Goal: Find specific page/section: Find specific page/section

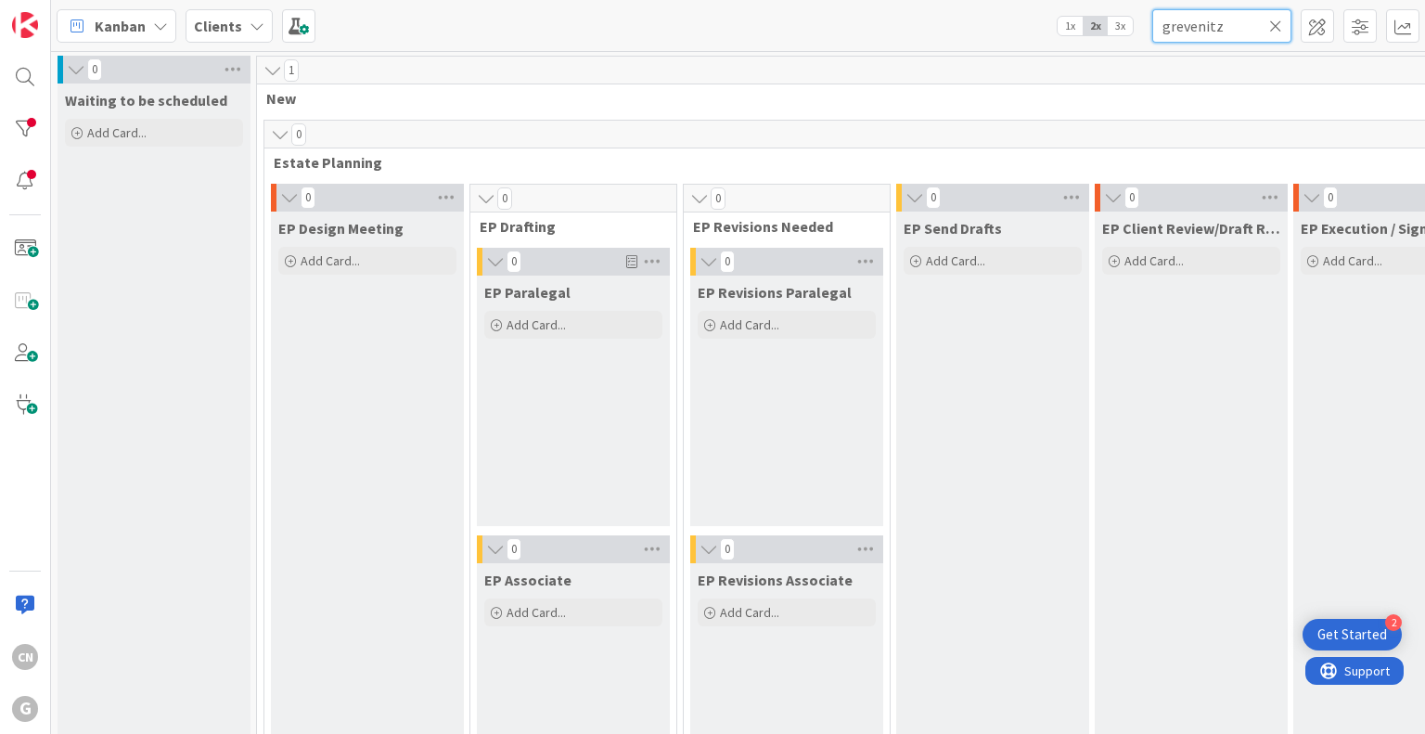
scroll to position [2690, 120]
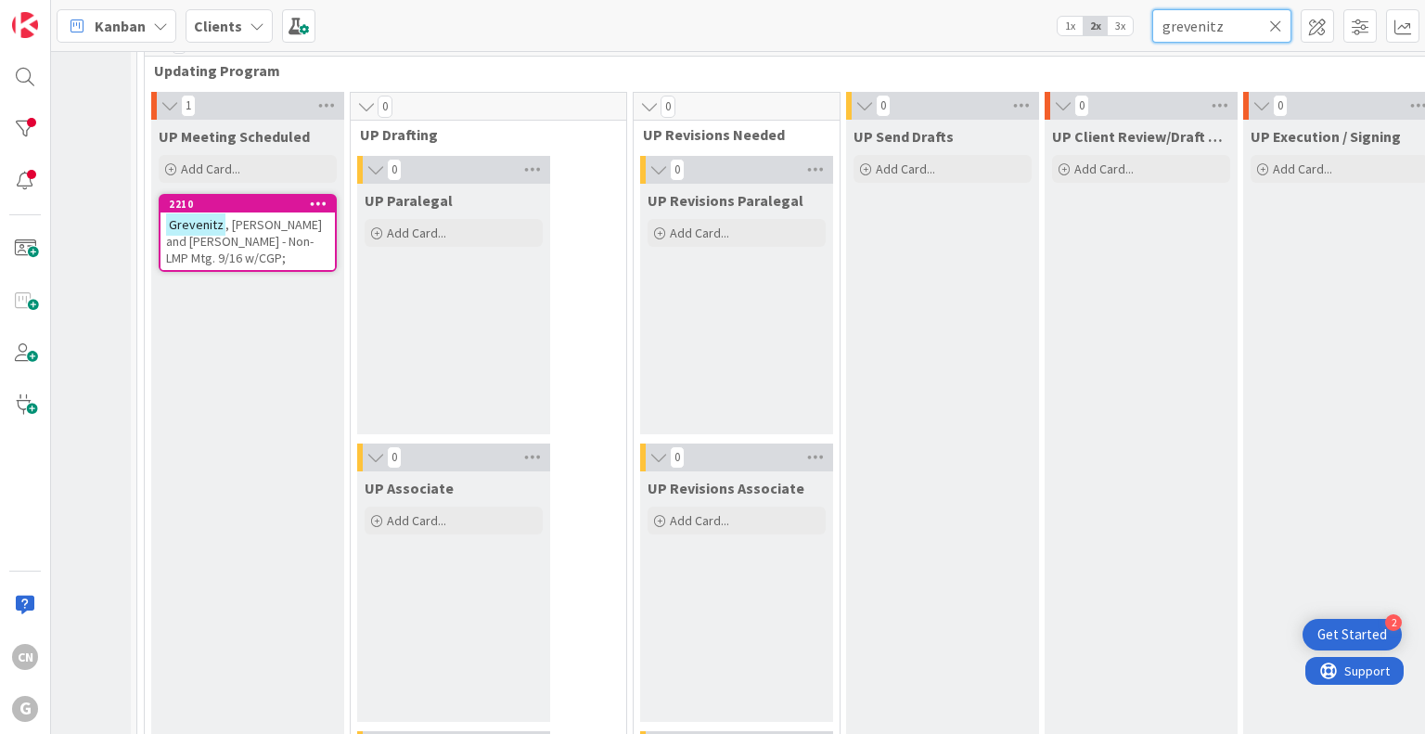
drag, startPoint x: 1236, startPoint y: 29, endPoint x: 1049, endPoint y: 57, distance: 189.5
click at [1061, 66] on div "Kanban Clients 1x 2x 3x grevenitz 0 Waiting to be scheduled Add Card... 1 New 0…" at bounding box center [738, 367] width 1374 height 734
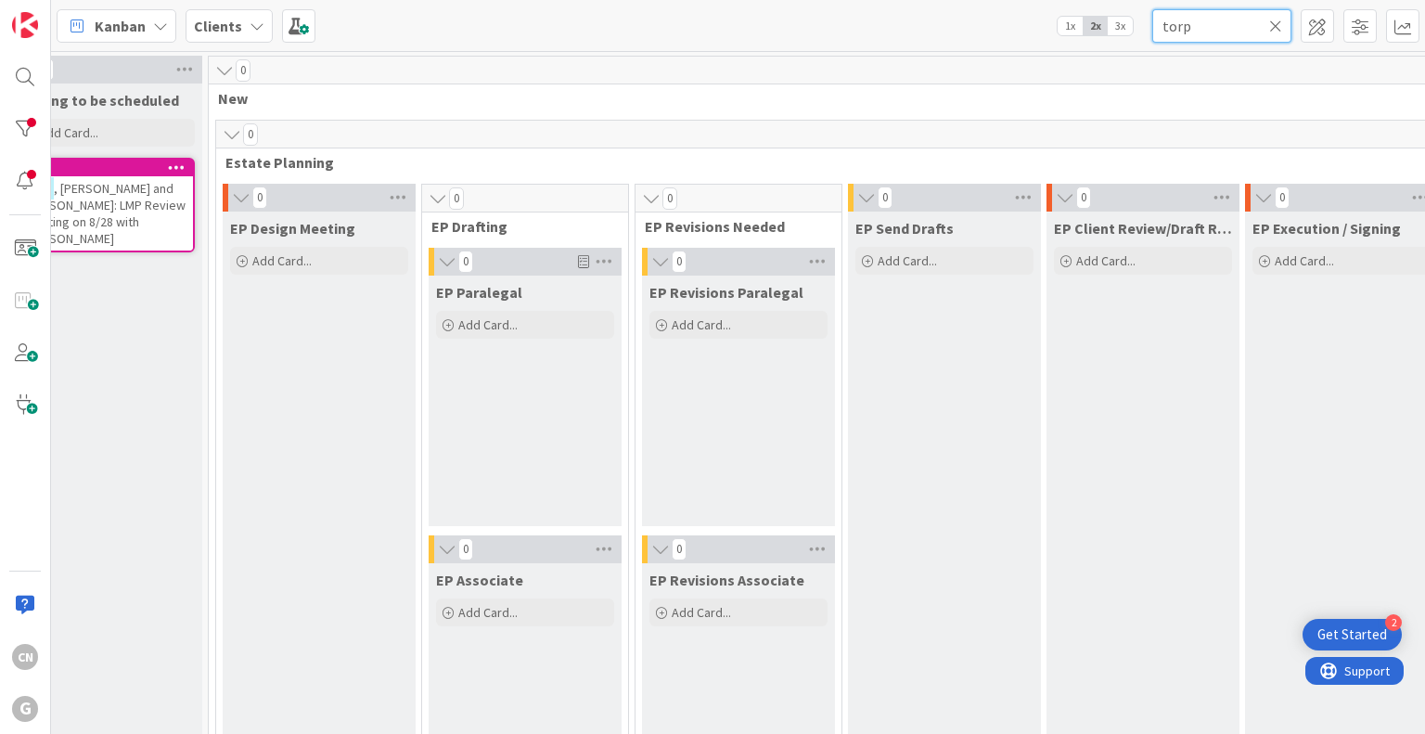
scroll to position [0, 0]
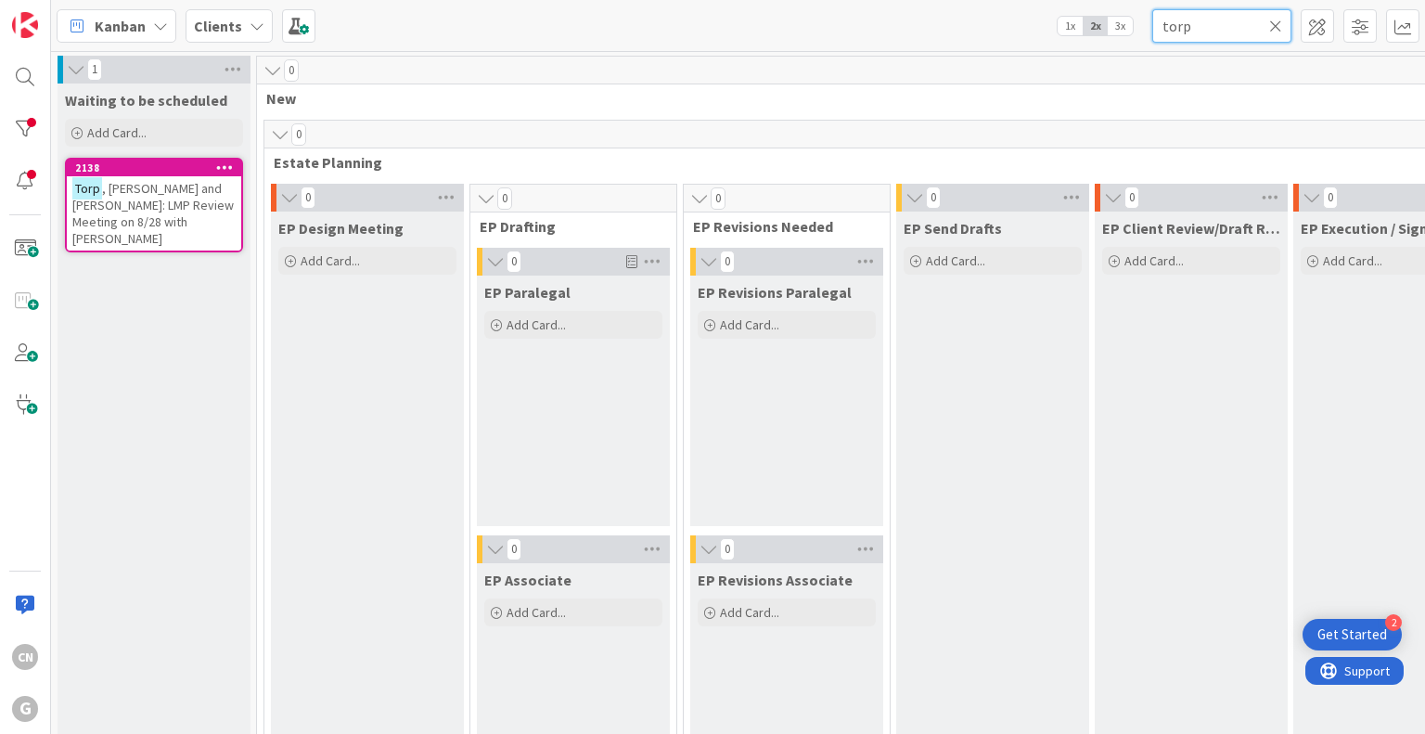
type input "torp"
click at [161, 196] on span ", [PERSON_NAME] and [PERSON_NAME]: LMP Review Meeting on 8/28 with [PERSON_NAME]" at bounding box center [152, 213] width 161 height 67
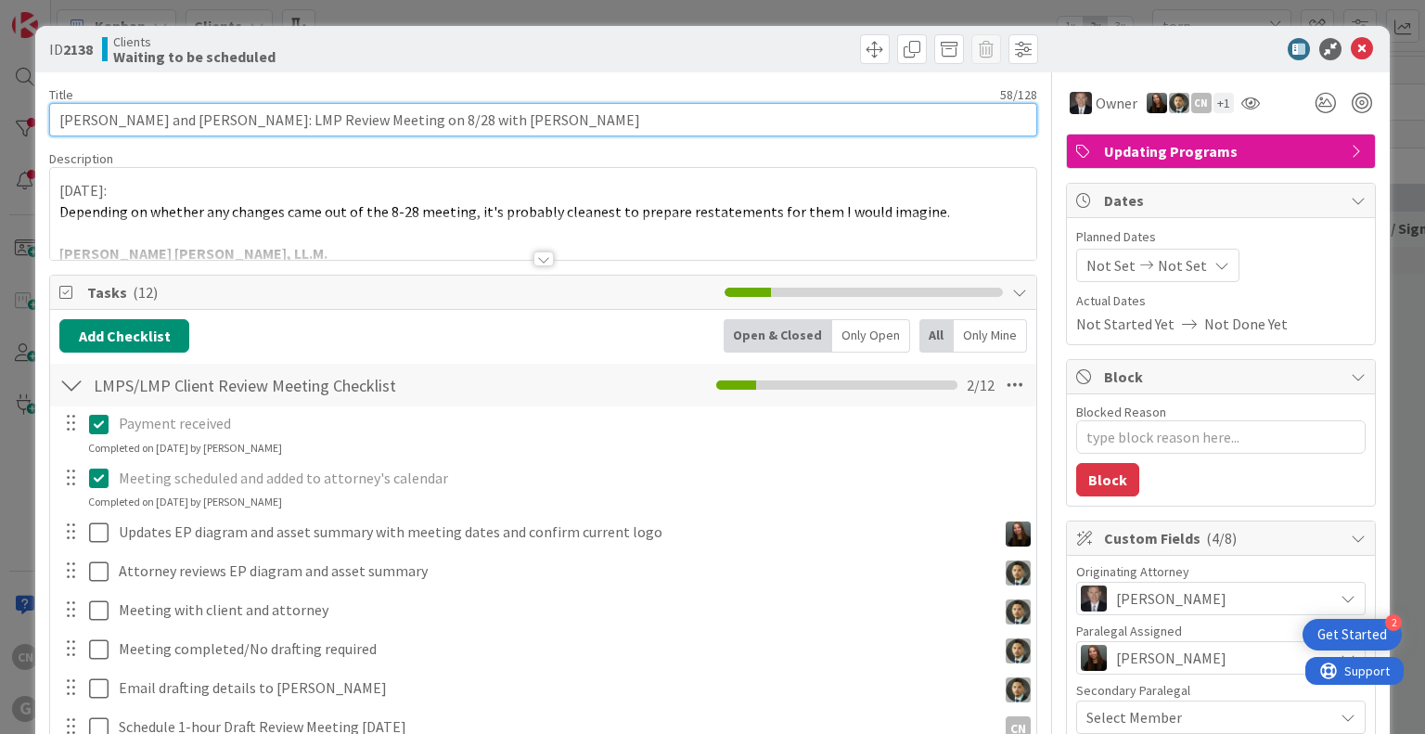
drag, startPoint x: 258, startPoint y: 122, endPoint x: 287, endPoint y: 120, distance: 28.8
click at [283, 122] on input "[PERSON_NAME] and [PERSON_NAME]: LMP Review Meeting on 8/28 with [PERSON_NAME]" at bounding box center [542, 119] width 987 height 33
click at [406, 113] on input "[PERSON_NAME] and [PERSON_NAME]: LMP Review Meeting on 8/28 with [PERSON_NAME]" at bounding box center [542, 119] width 987 height 33
click at [365, 118] on input "[PERSON_NAME] and [PERSON_NAME]: LMP Review Meeting on 8/28 with [PERSON_NAME]" at bounding box center [542, 119] width 987 height 33
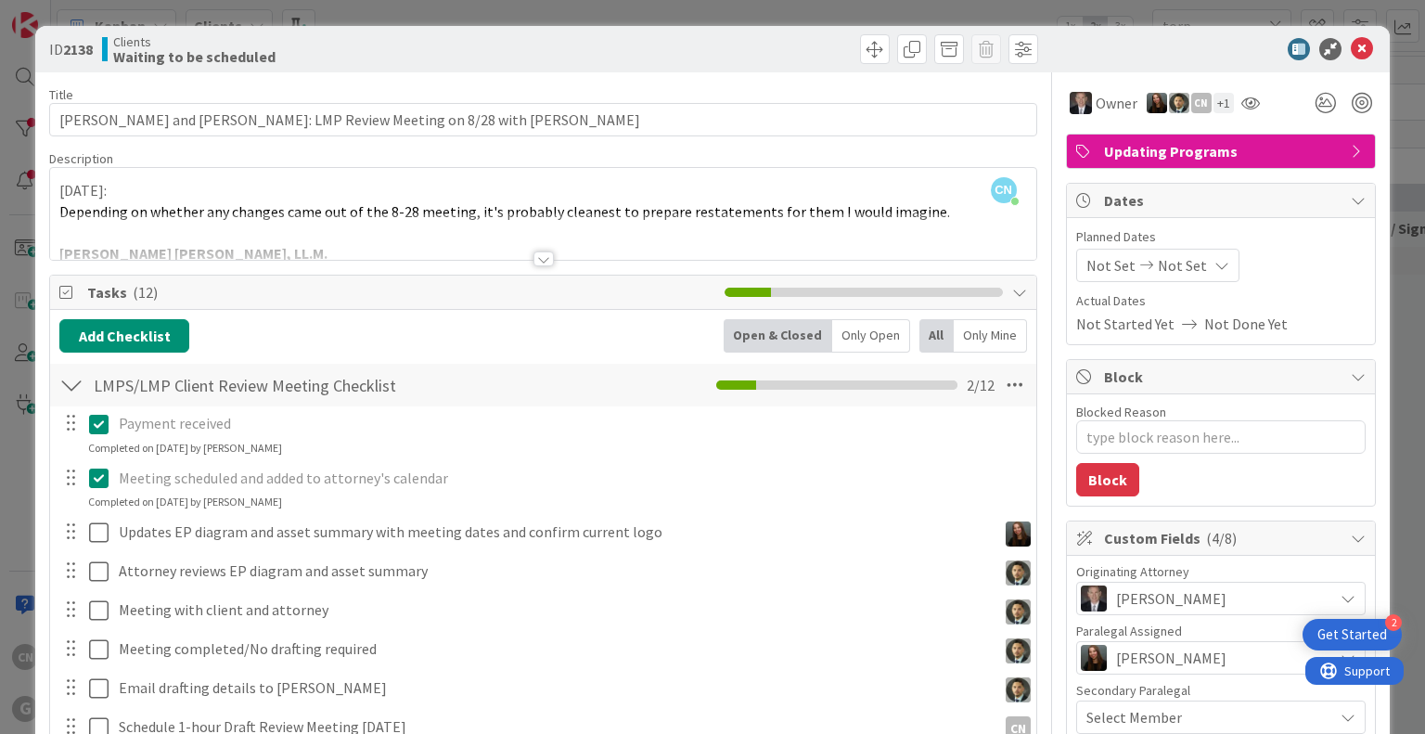
click at [353, 228] on div at bounding box center [542, 235] width 985 height 47
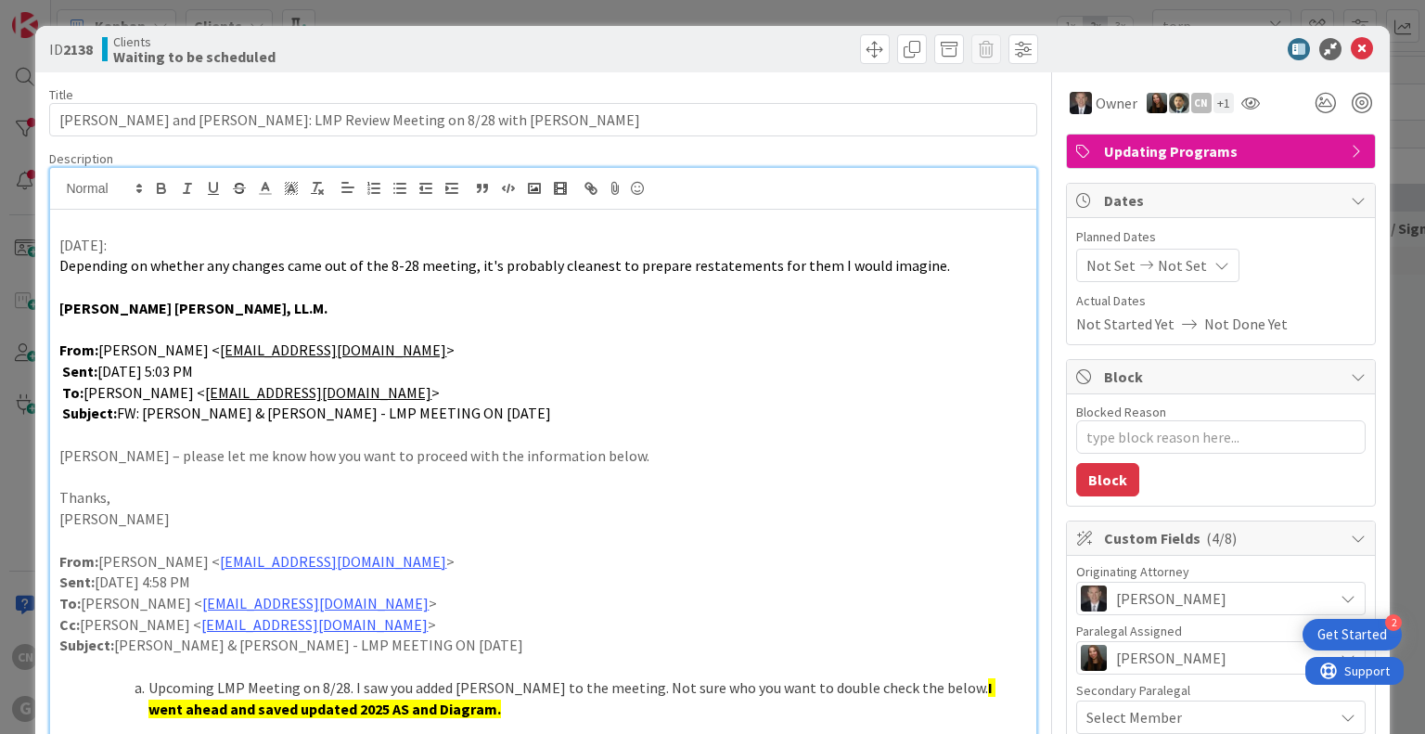
click at [618, 459] on p "[PERSON_NAME] – please let me know how you want to proceed with the information…" at bounding box center [542, 455] width 967 height 21
click at [88, 231] on p at bounding box center [542, 223] width 967 height 21
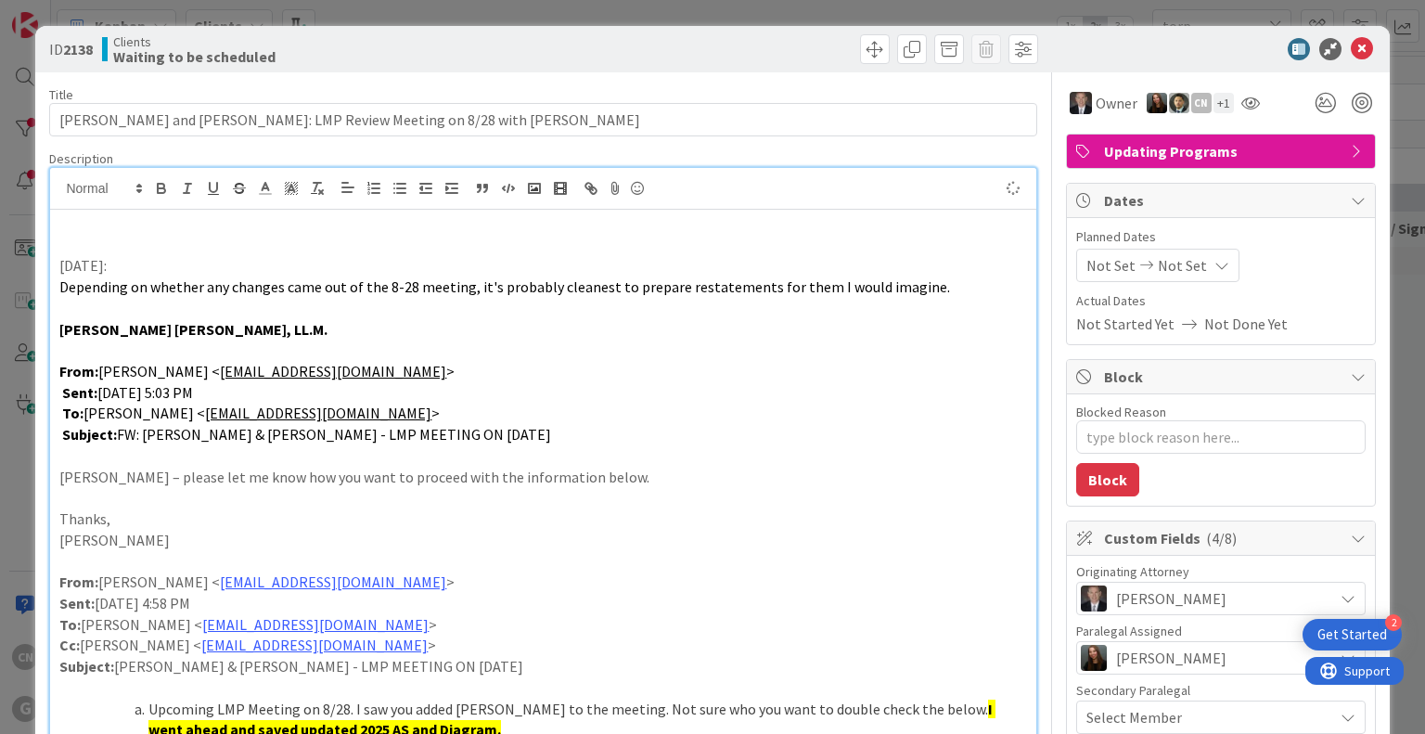
type textarea "x"
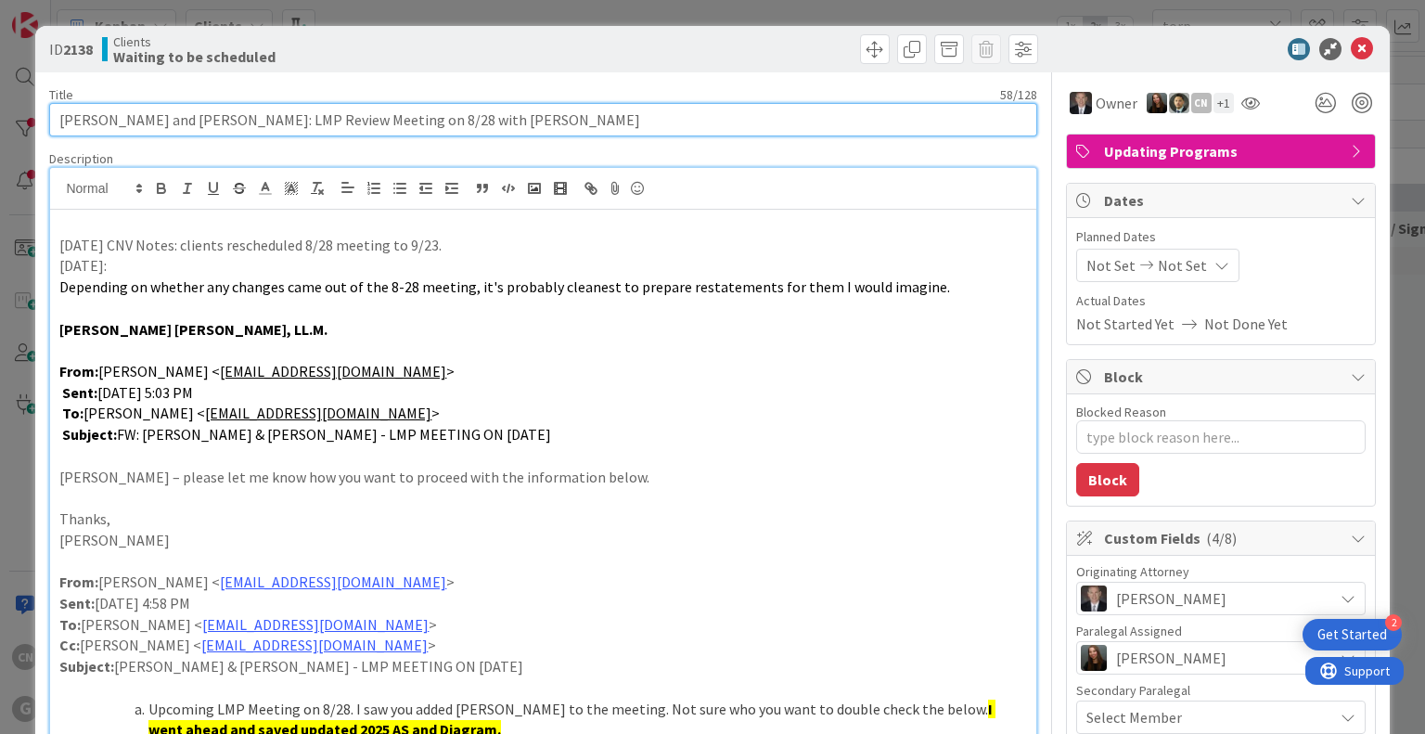
drag, startPoint x: 366, startPoint y: 117, endPoint x: 336, endPoint y: 107, distance: 31.4
click at [341, 108] on input "[PERSON_NAME] and [PERSON_NAME]: LMP Review Meeting on 8/28 with [PERSON_NAME]" at bounding box center [542, 119] width 987 height 33
type input "[PERSON_NAME] and [PERSON_NAME]: LMP Review Meeting on 9/ with [PERSON_NAME]"
type textarea "x"
type input "[PERSON_NAME] and [PERSON_NAME]: LMP Review Meeting on 9/2 with [PERSON_NAME]"
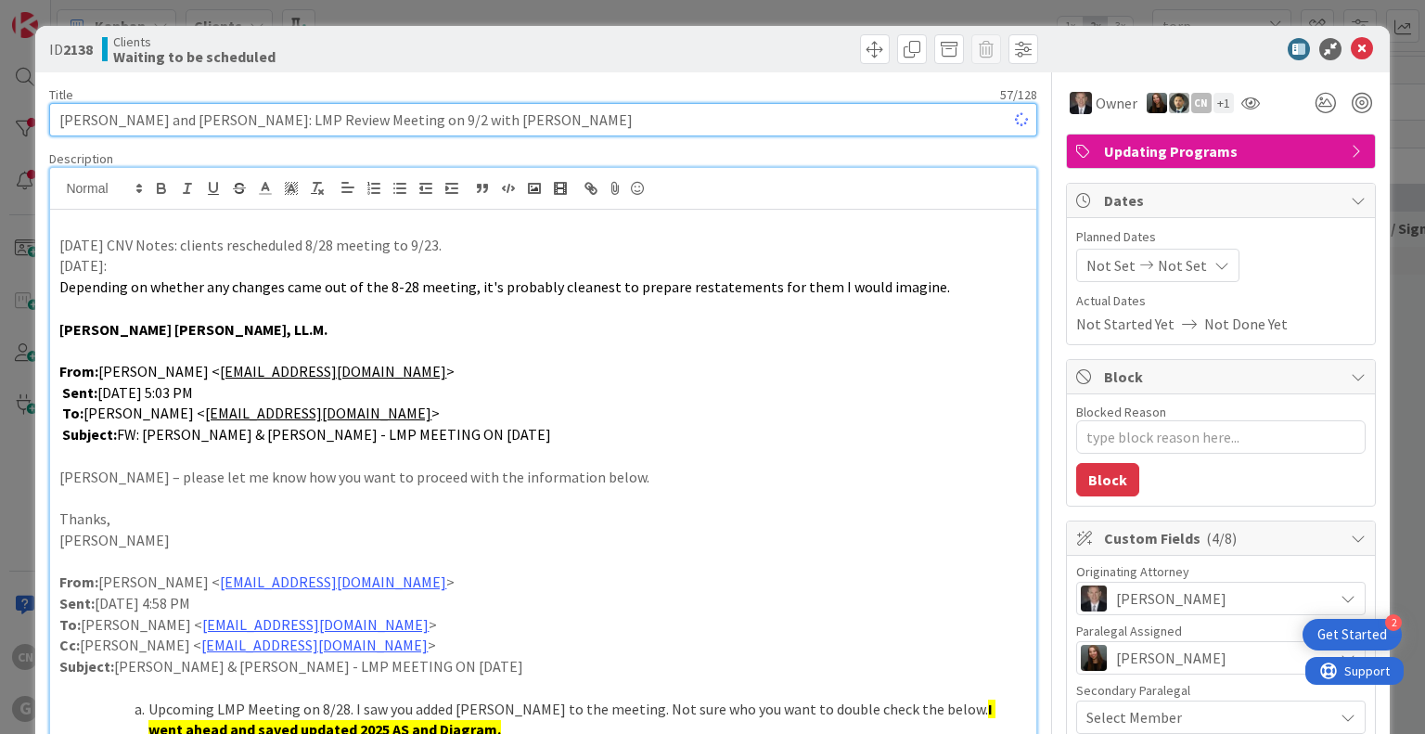
type textarea "x"
type input "[PERSON_NAME] and [PERSON_NAME]: LMP Review Meeting on 9/23 with [PERSON_NAME]"
type textarea "x"
click at [402, 119] on input "[PERSON_NAME] and [PERSON_NAME]: LMP Review Meeting on 9/23 with [PERSON_NAME]" at bounding box center [542, 119] width 987 height 33
type input "[PERSON_NAME] and [PERSON_NAME]: LMP Review Meeting on 9/23 wiChris"
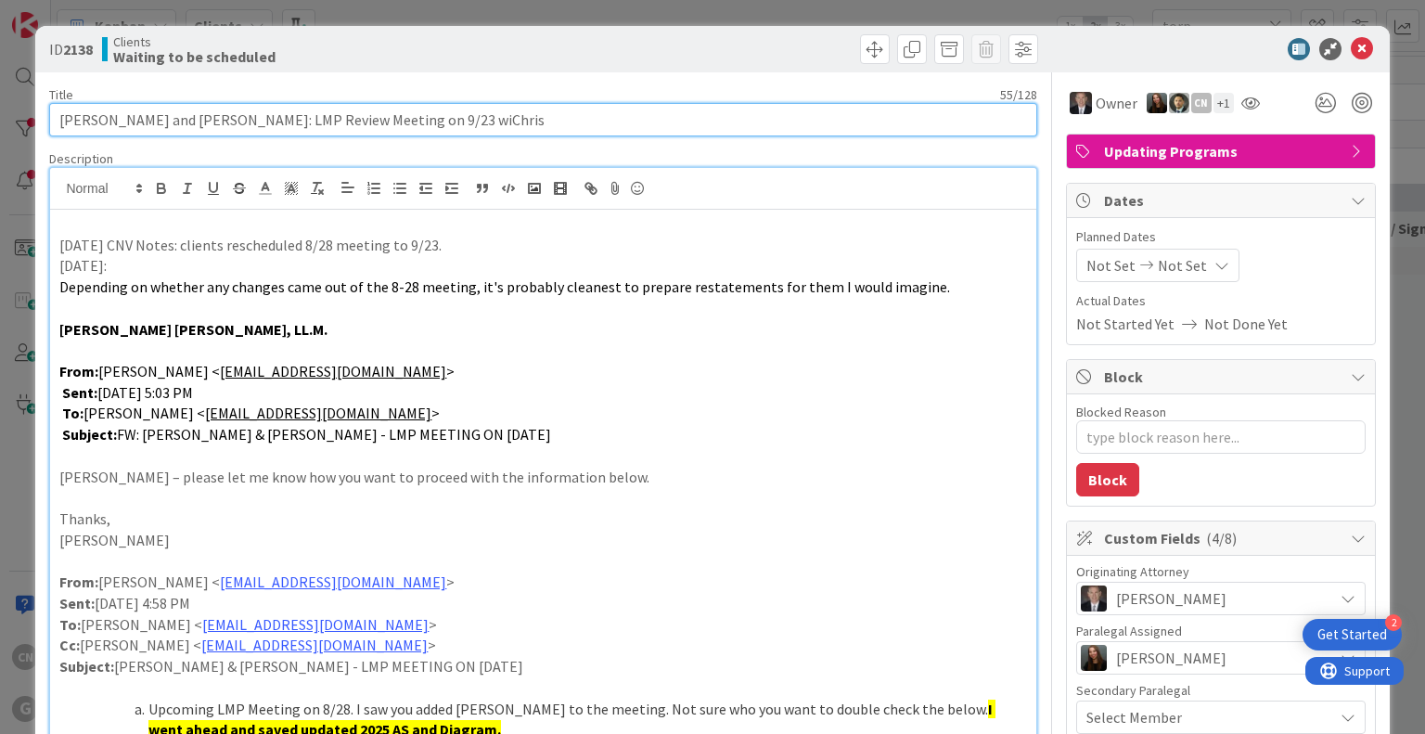
type textarea "x"
type input "[PERSON_NAME] and [PERSON_NAME]: LMP Review Meeting on 9/23 wChris"
type textarea "x"
type input "[PERSON_NAME] and [PERSON_NAME]: LMP Review Meeting on 9/23 w/[PERSON_NAME]"
type textarea "x"
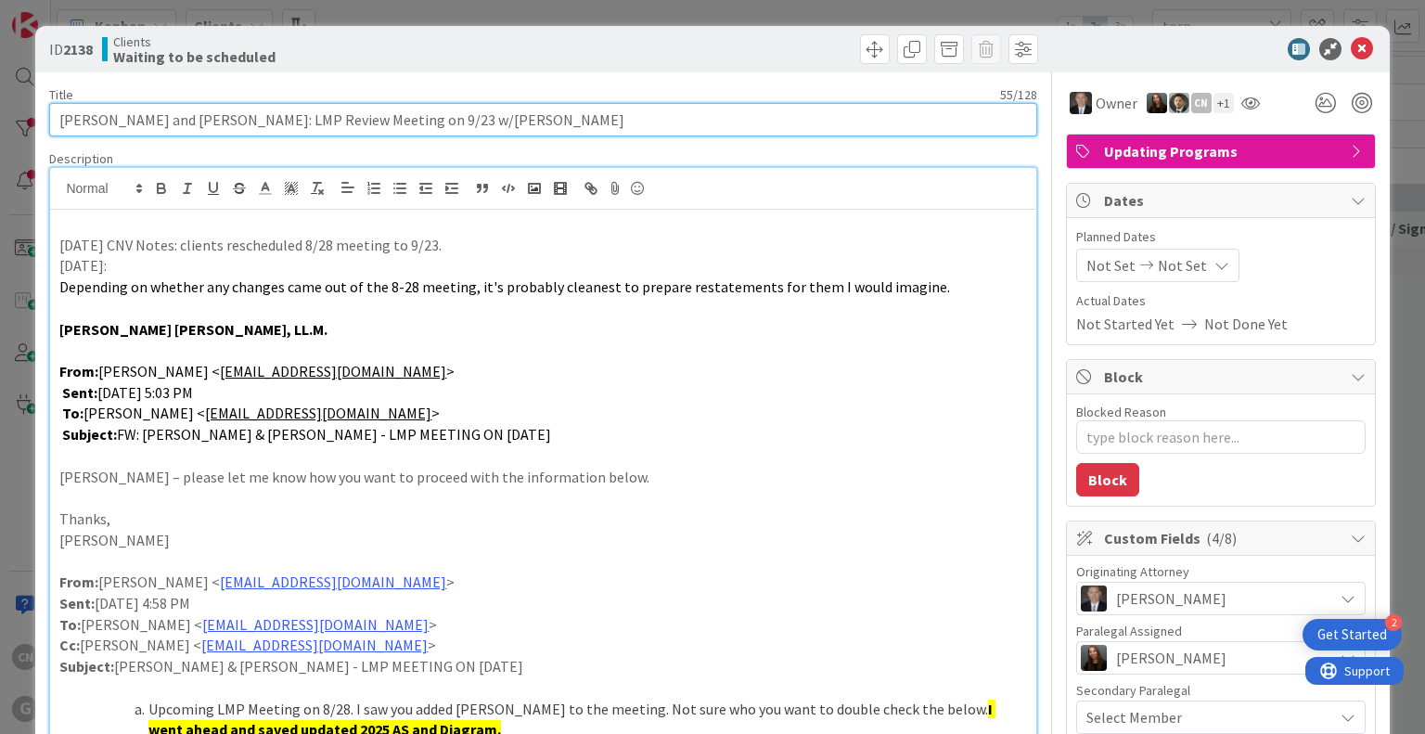
type input "[PERSON_NAME] and [PERSON_NAME]: LMP Review Meeting on 9/23 w/[PERSON_NAME]"
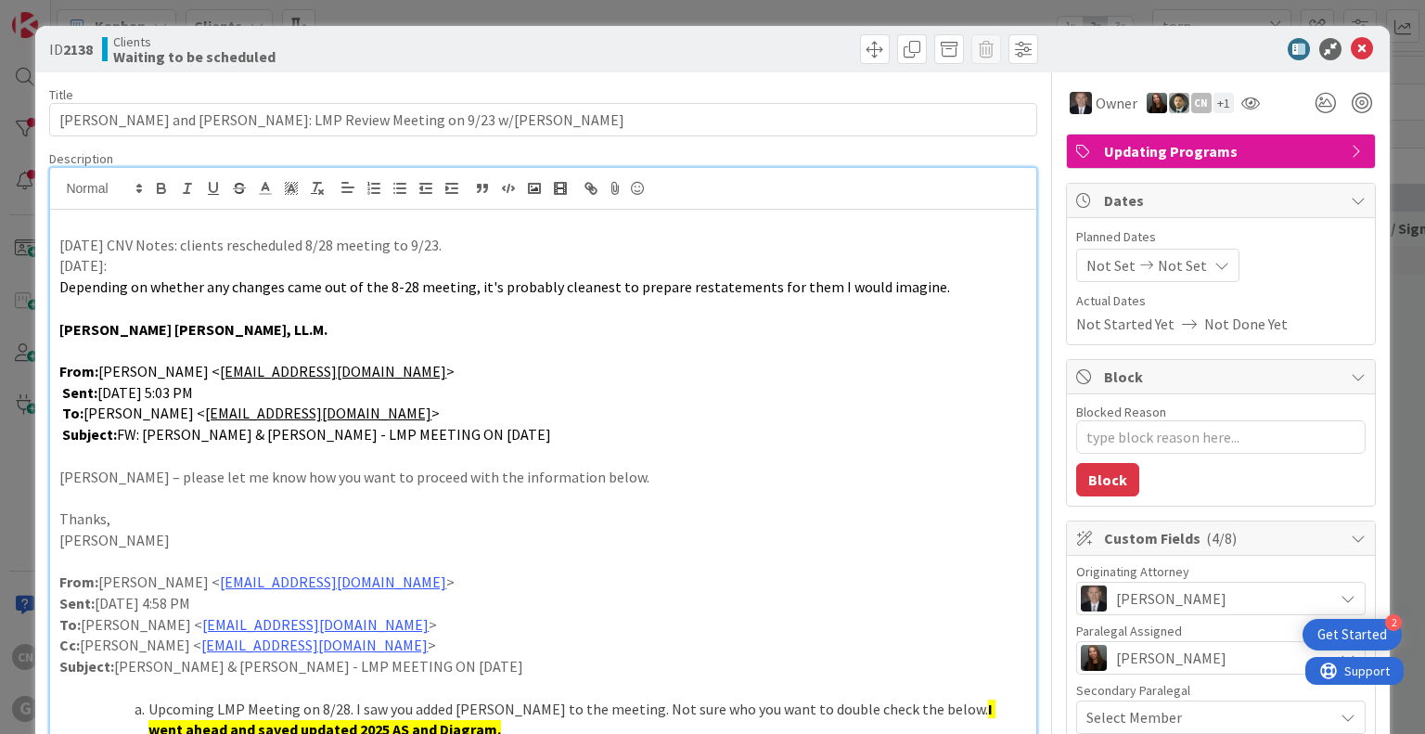
click at [568, 413] on p "To: [PERSON_NAME] < [EMAIL_ADDRESS][DOMAIN_NAME] >" at bounding box center [542, 413] width 967 height 21
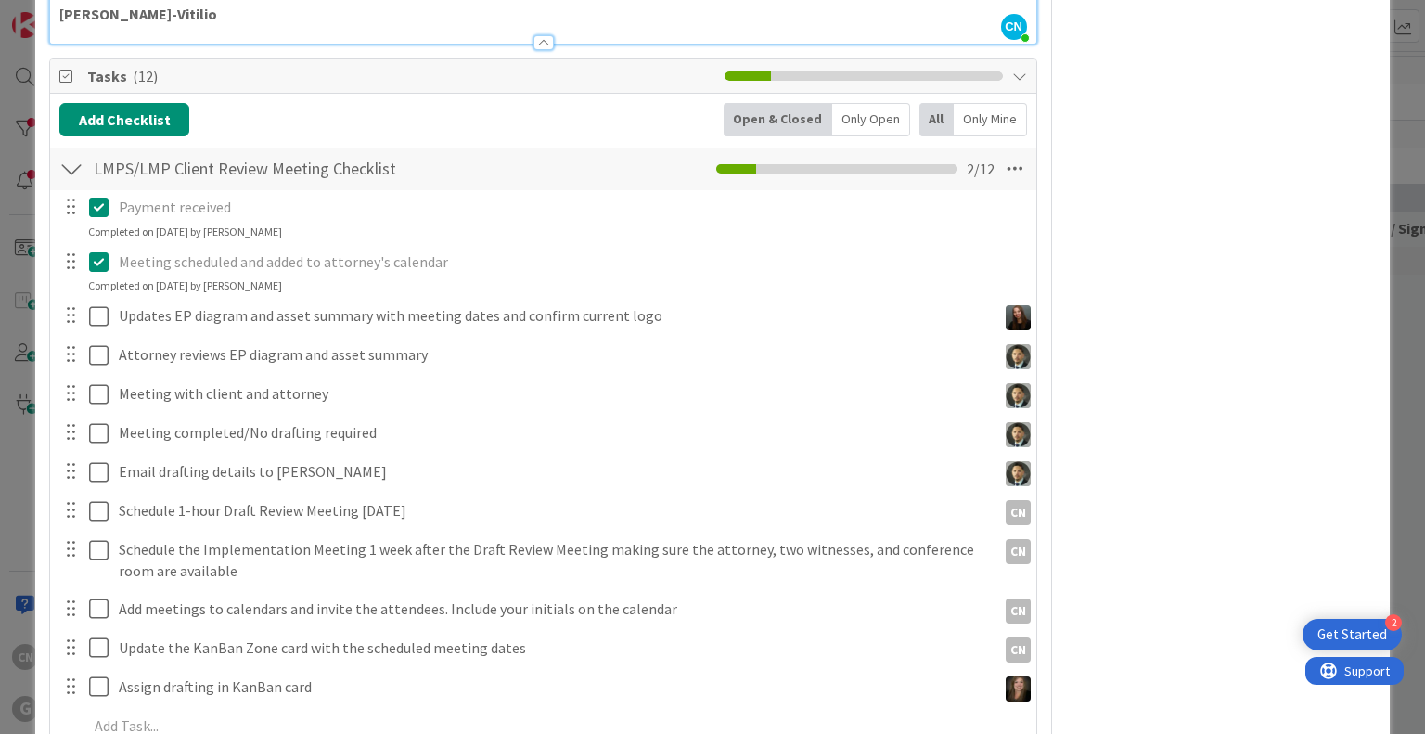
scroll to position [1391, 0]
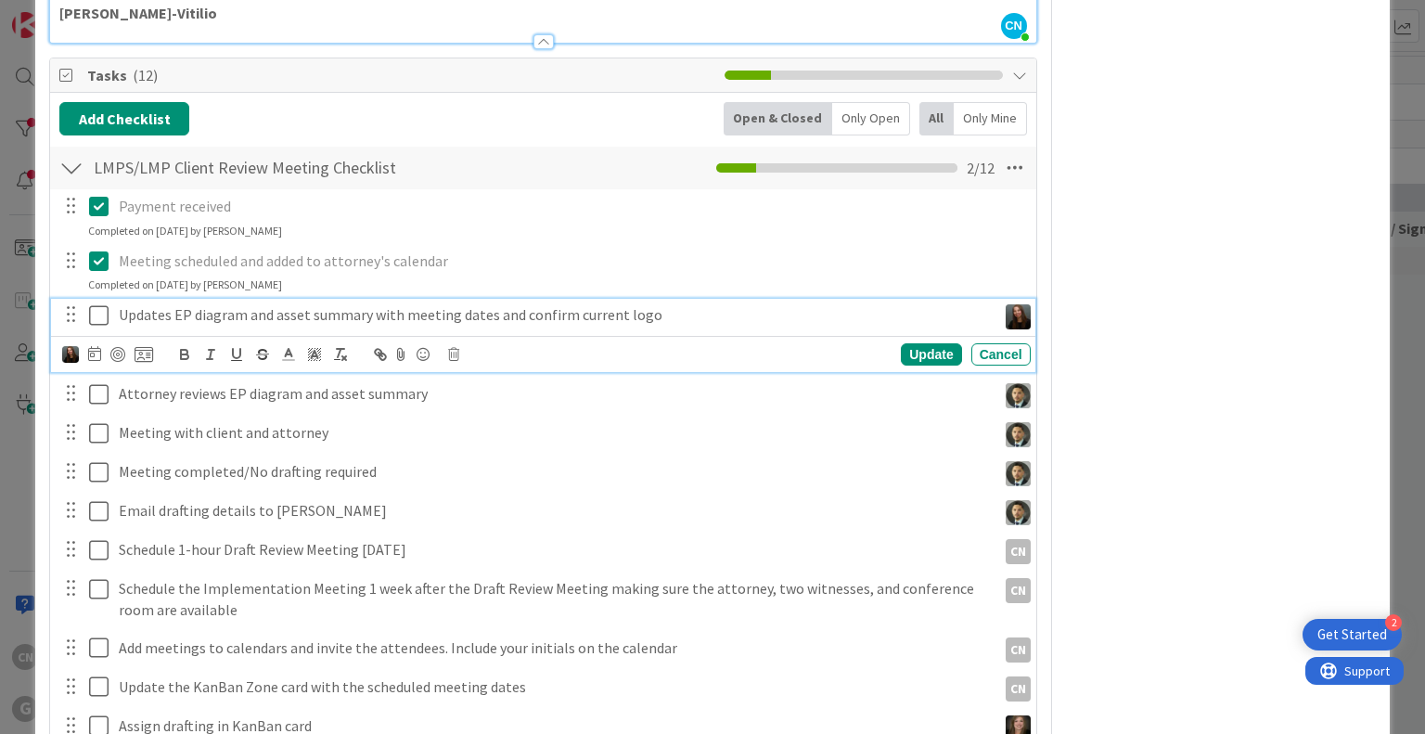
click at [698, 317] on p "Updates EP diagram and asset summary with meeting dates and confirm current logo" at bounding box center [554, 314] width 870 height 21
click at [1102, 366] on div "Owner CN + 1 Updating Programs Dates Planned Dates Not Set Not Set Actual Dates…" at bounding box center [1221, 124] width 310 height 2886
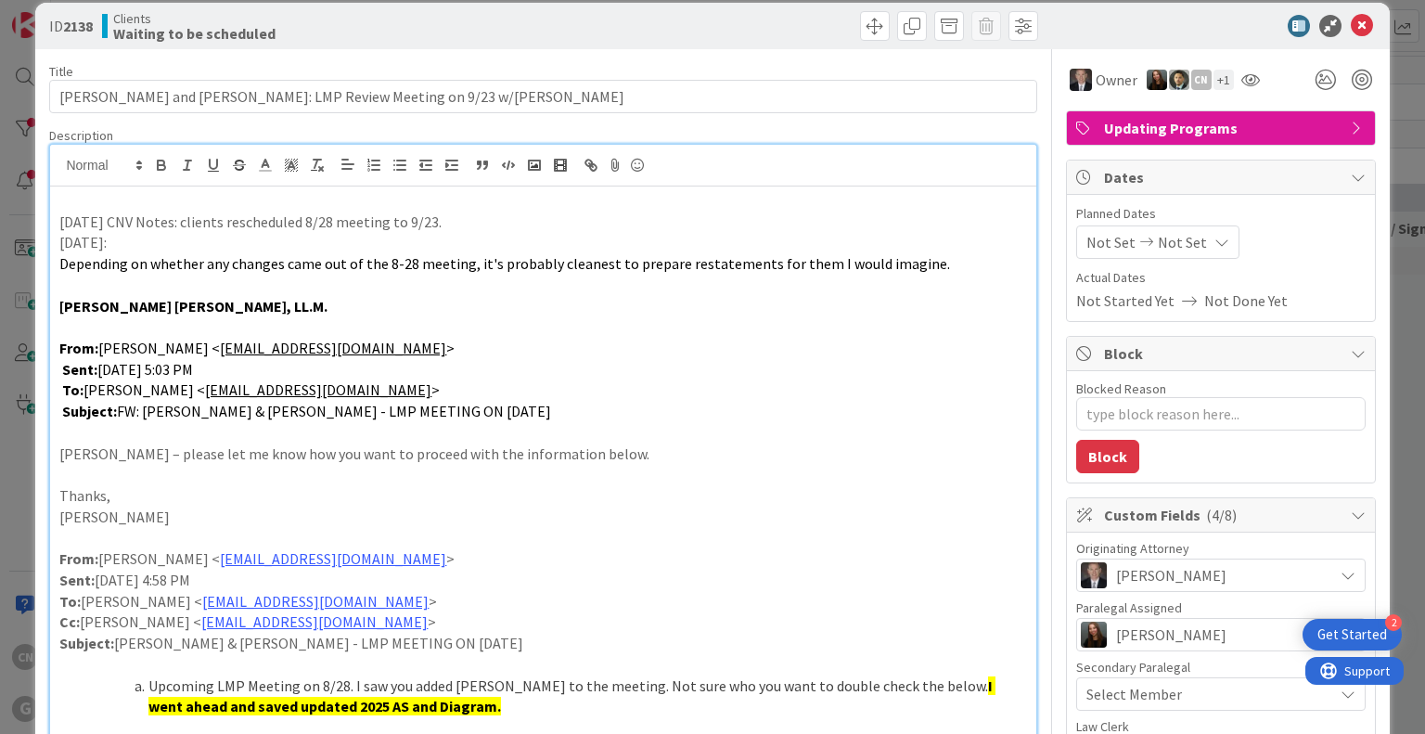
scroll to position [0, 0]
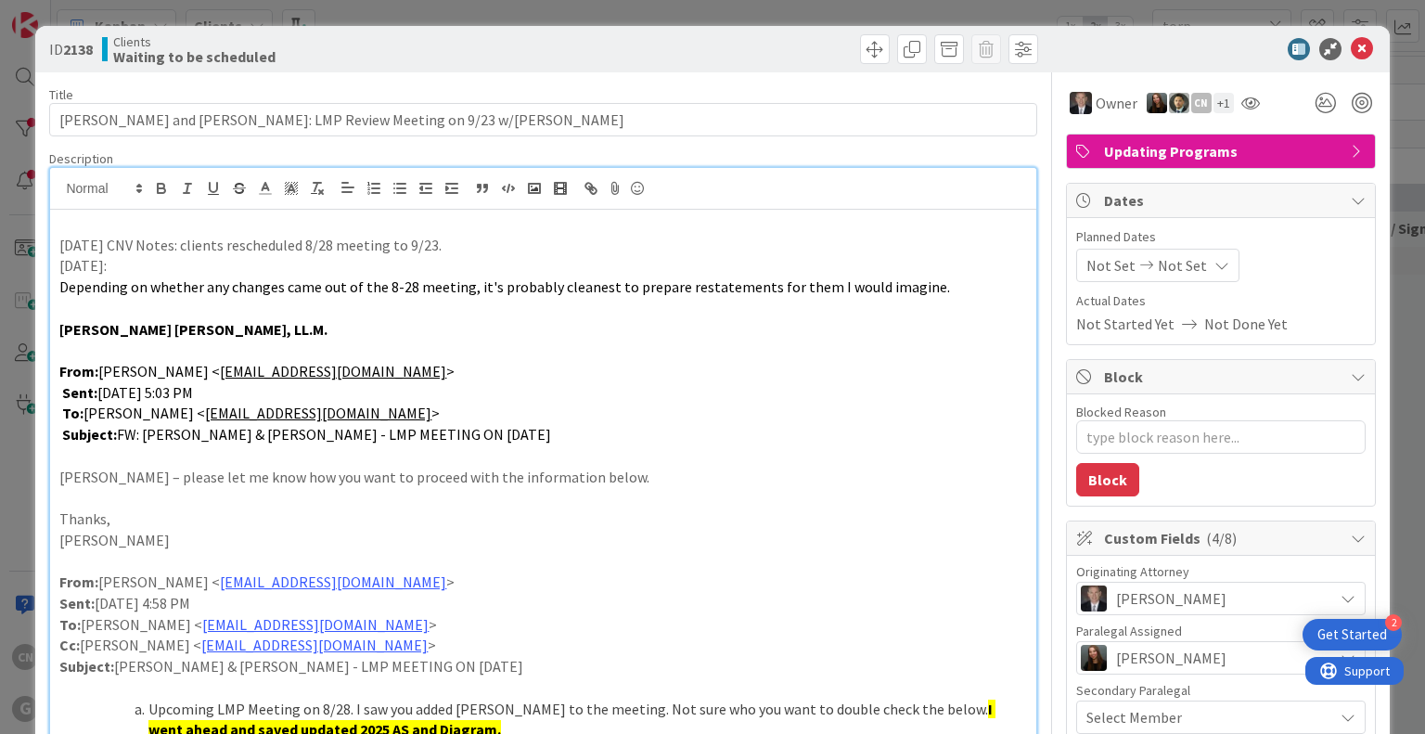
click at [483, 232] on p at bounding box center [542, 223] width 967 height 21
click at [475, 244] on p "[DATE] CNV Notes: clients rescheduled 8/28 meeting to 9/23." at bounding box center [542, 245] width 967 height 21
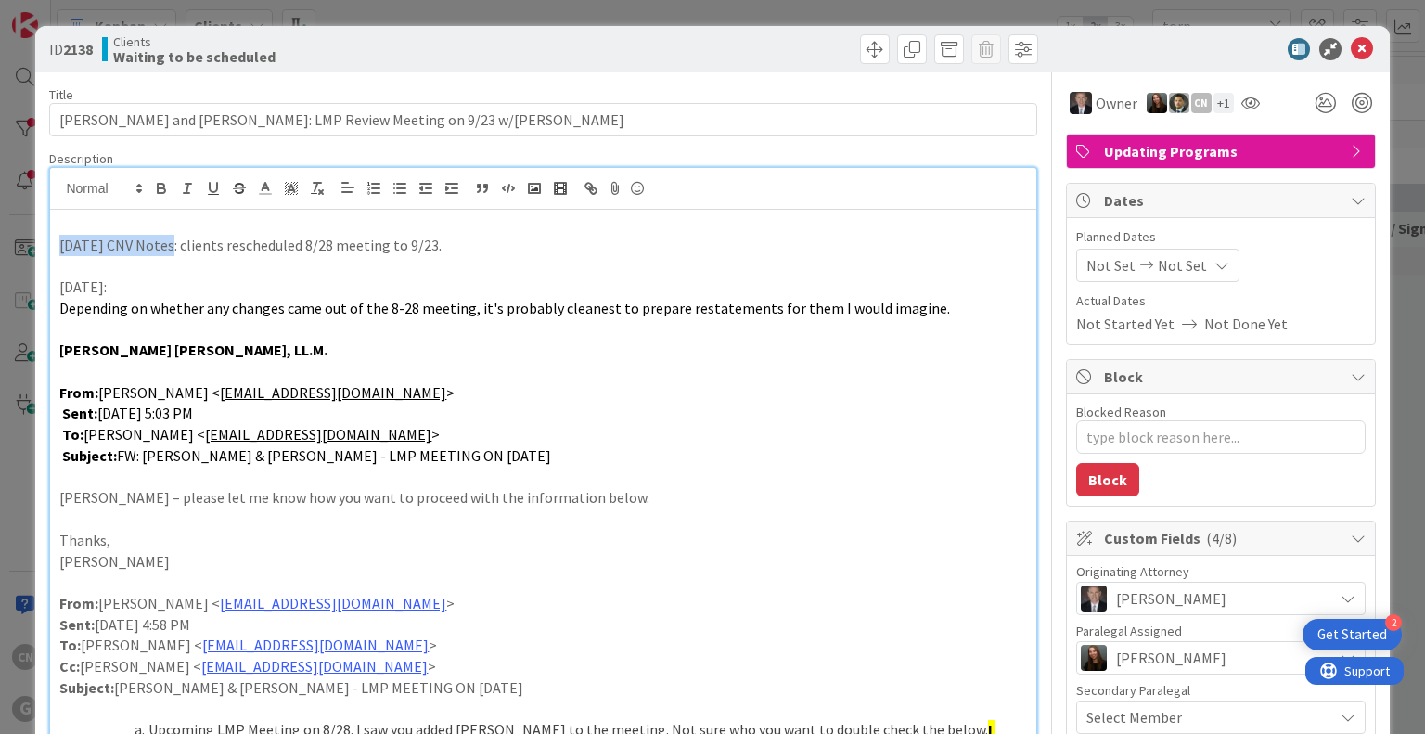
drag, startPoint x: 163, startPoint y: 248, endPoint x: 52, endPoint y: 248, distance: 111.3
click at [159, 190] on icon "button" at bounding box center [161, 188] width 17 height 17
click at [478, 251] on p "[DATE] CNV Notes : clients rescheduled 8/28 meeting to 9/23." at bounding box center [542, 245] width 967 height 21
type textarea "x"
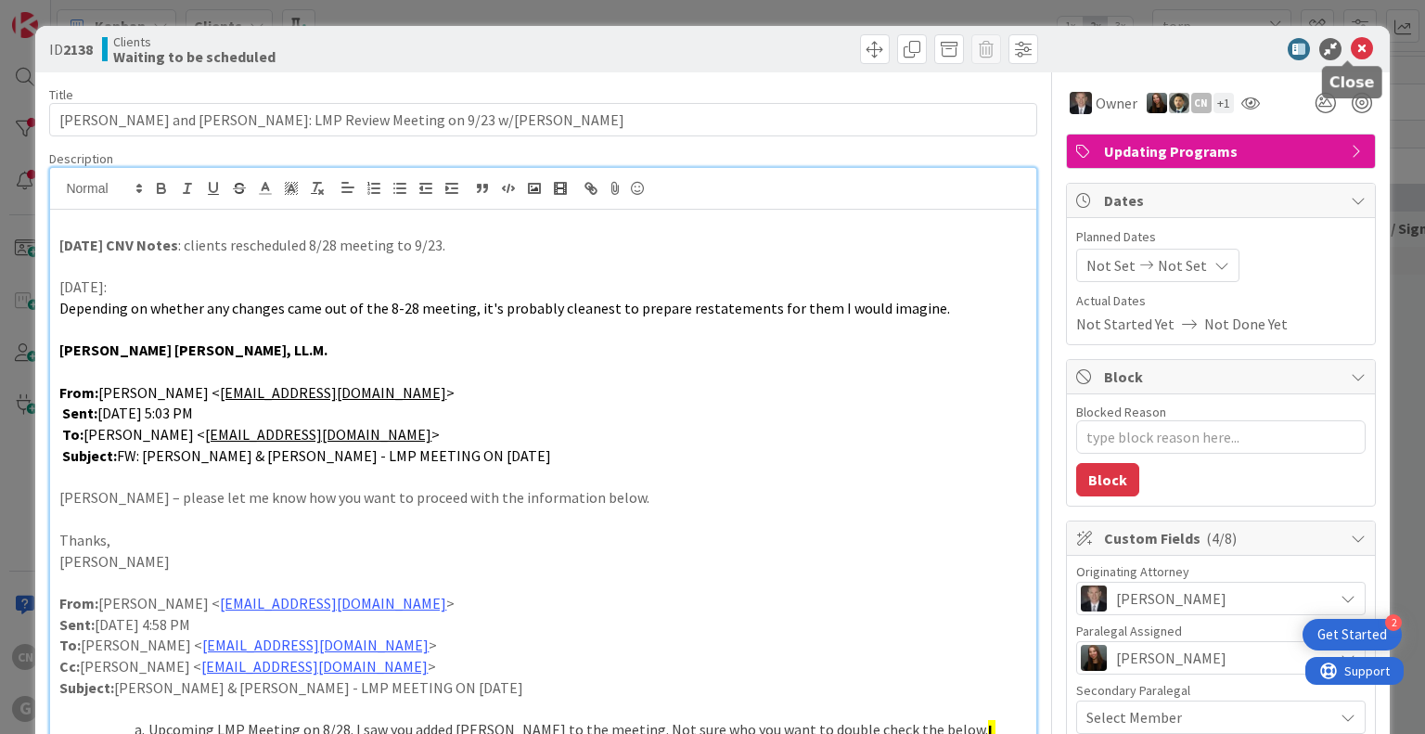
click at [1351, 45] on icon at bounding box center [1362, 49] width 22 height 22
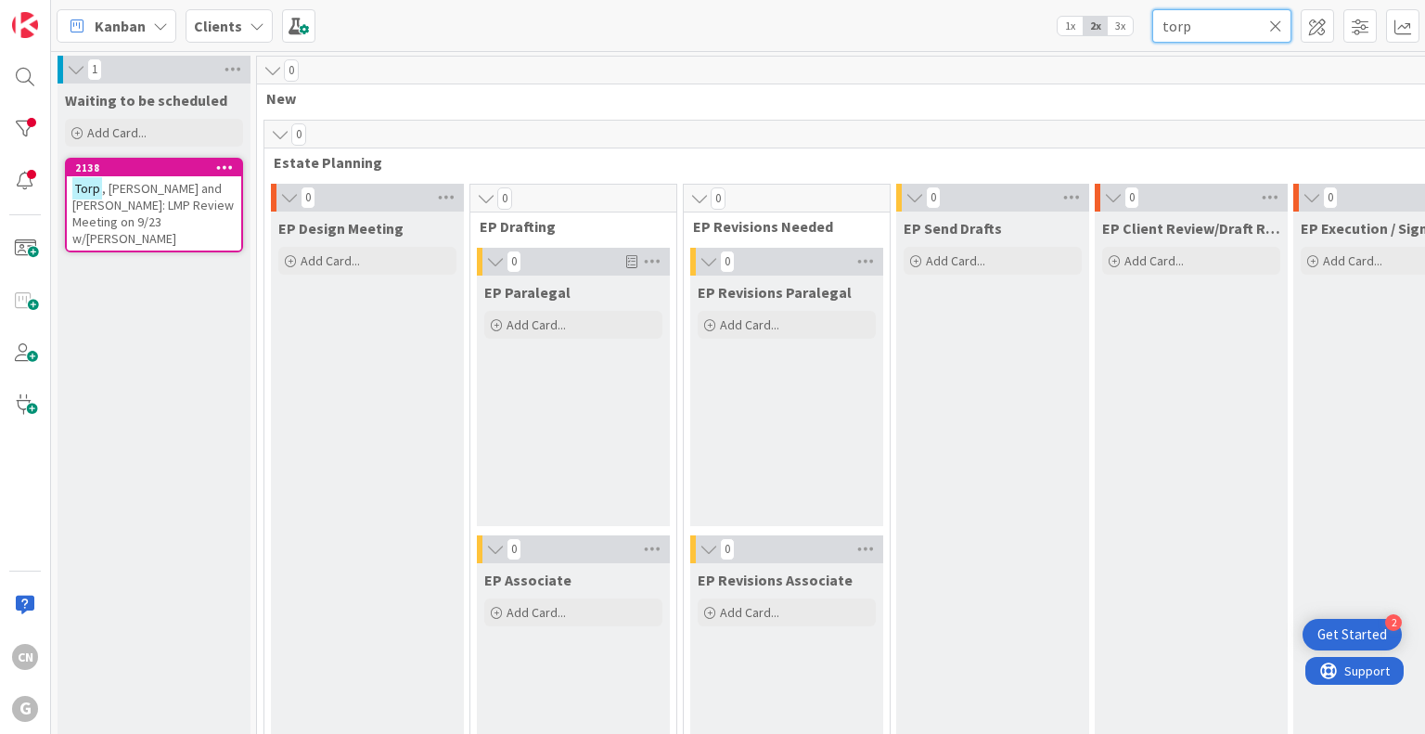
drag, startPoint x: 1221, startPoint y: 21, endPoint x: 984, endPoint y: 59, distance: 240.6
click at [1005, 57] on div "Kanban Clients 1x 2x 3x torp 1 Waiting to be scheduled Add Card... 2138 [PERSON…" at bounding box center [738, 367] width 1374 height 734
type input "[PERSON_NAME]"
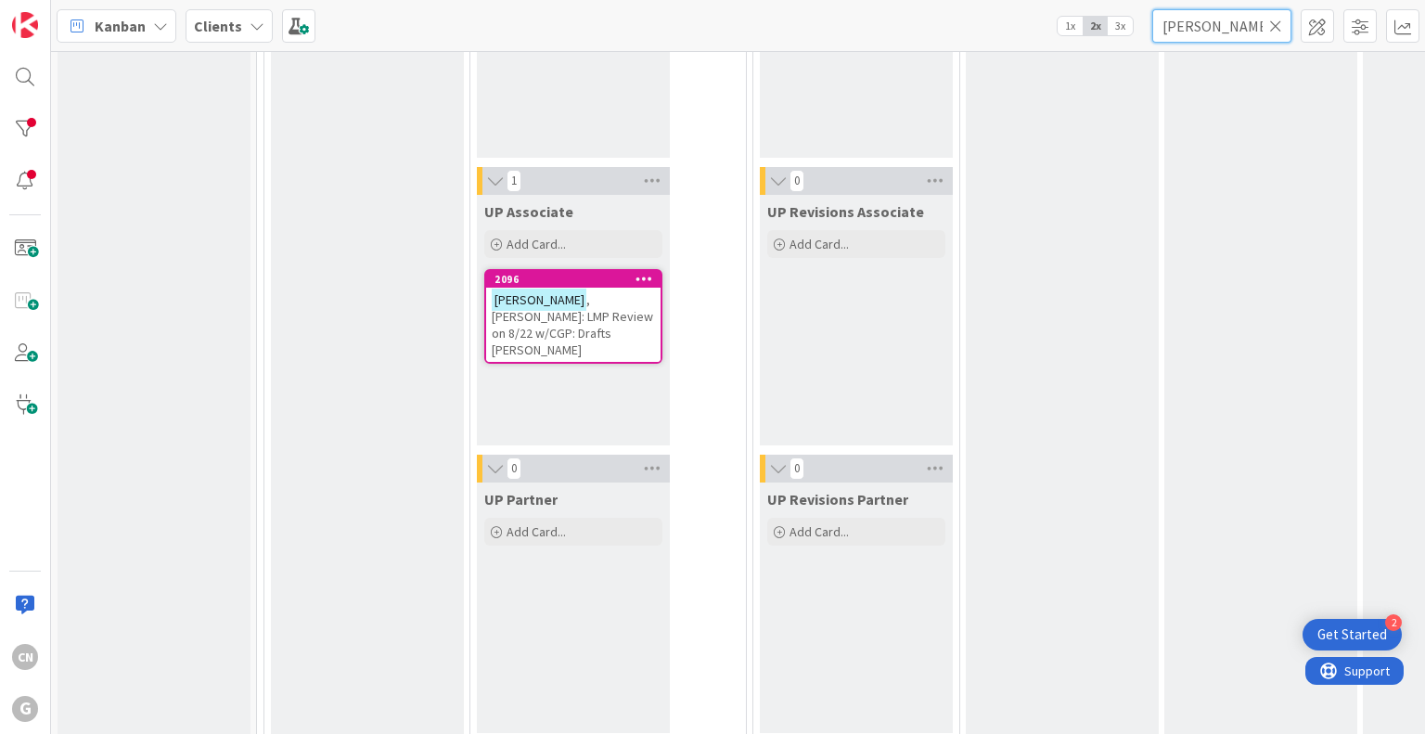
scroll to position [2967, 0]
click at [583, 316] on span ", [PERSON_NAME]: LMP Review on 8/22 w/CGP: Drafts [PERSON_NAME]" at bounding box center [572, 323] width 161 height 67
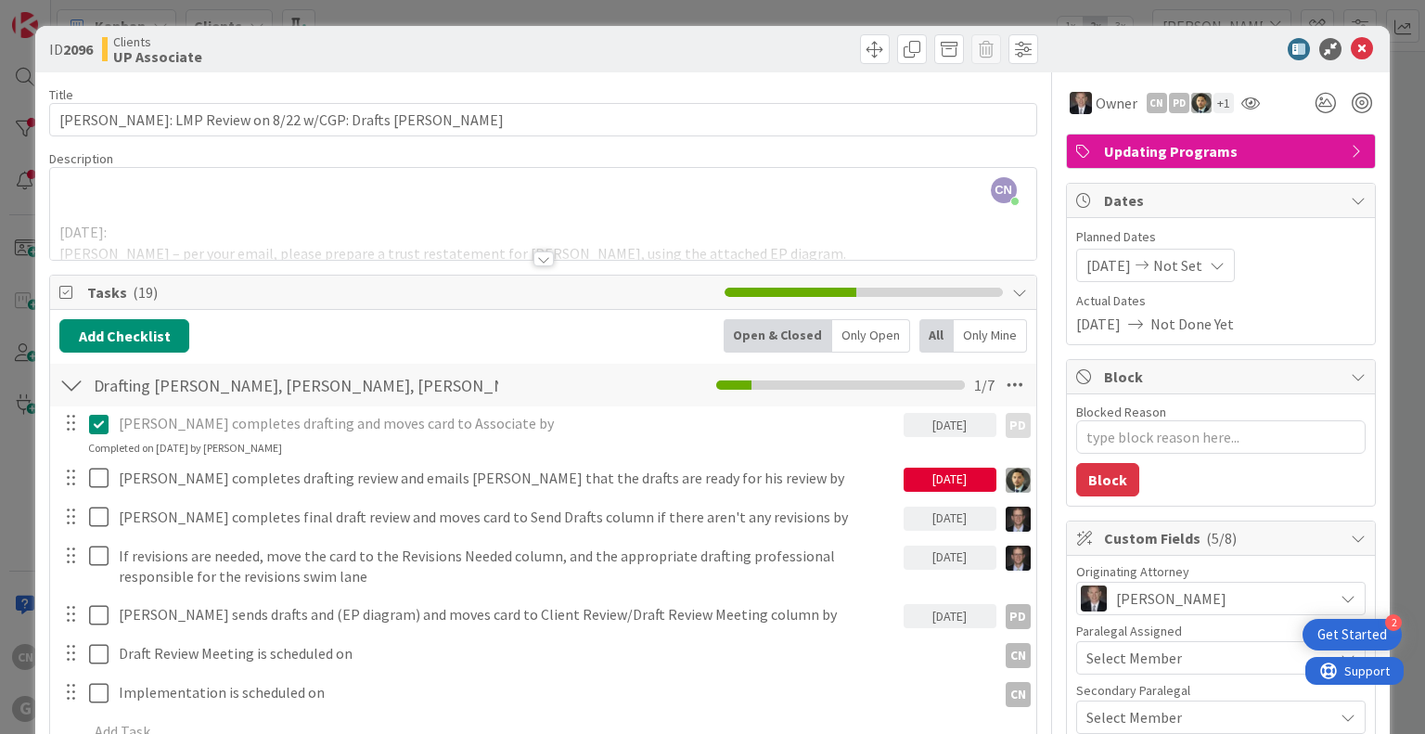
click at [538, 258] on div at bounding box center [544, 258] width 20 height 15
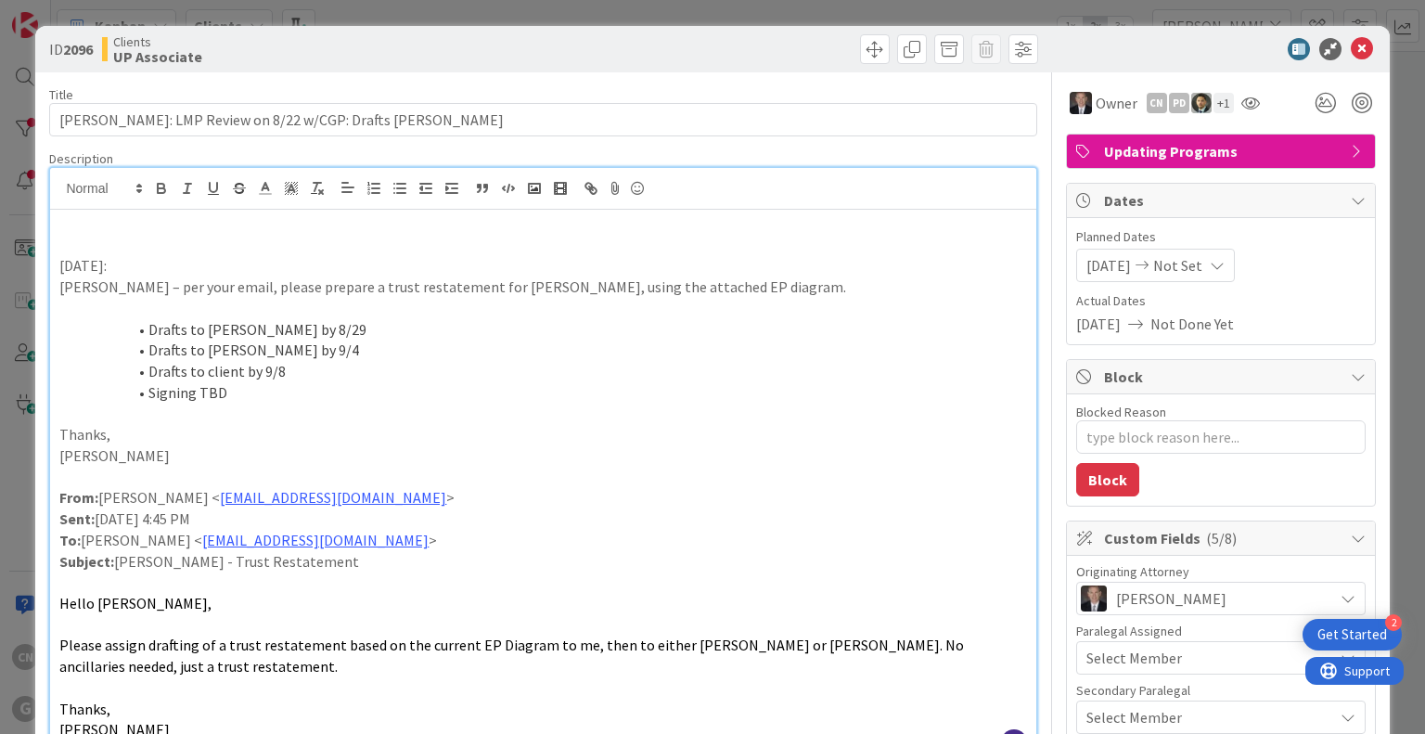
click at [94, 240] on p at bounding box center [542, 245] width 967 height 21
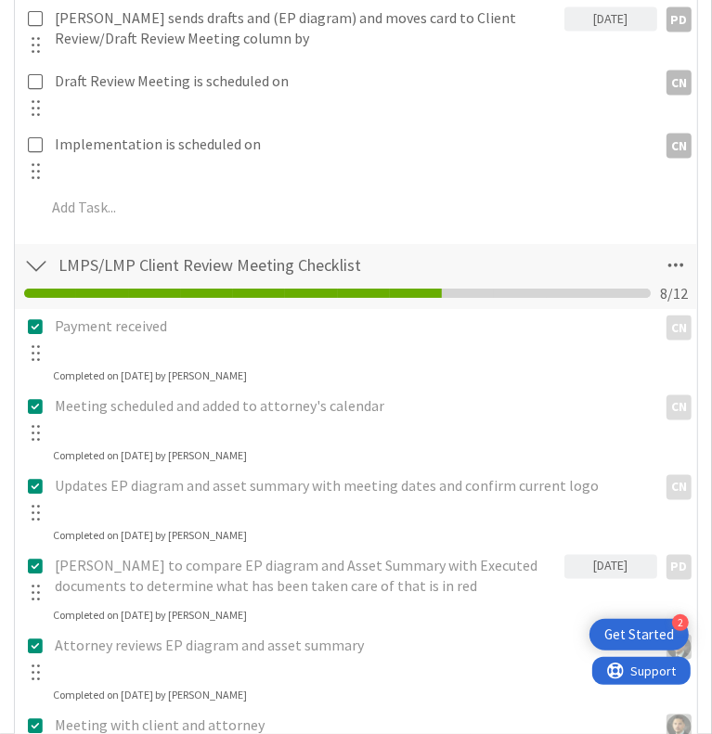
scroll to position [1878, 0]
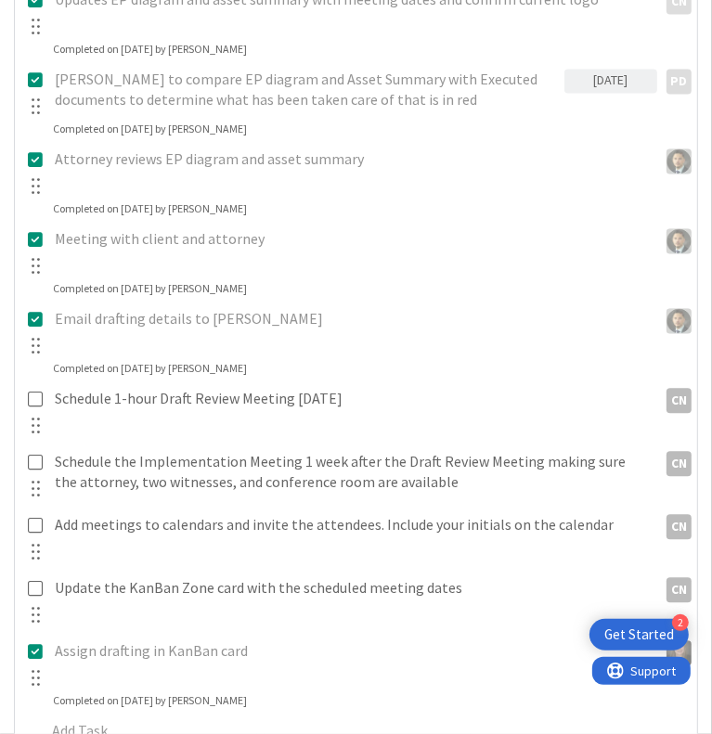
type textarea "x"
